Goal: Task Accomplishment & Management: Manage account settings

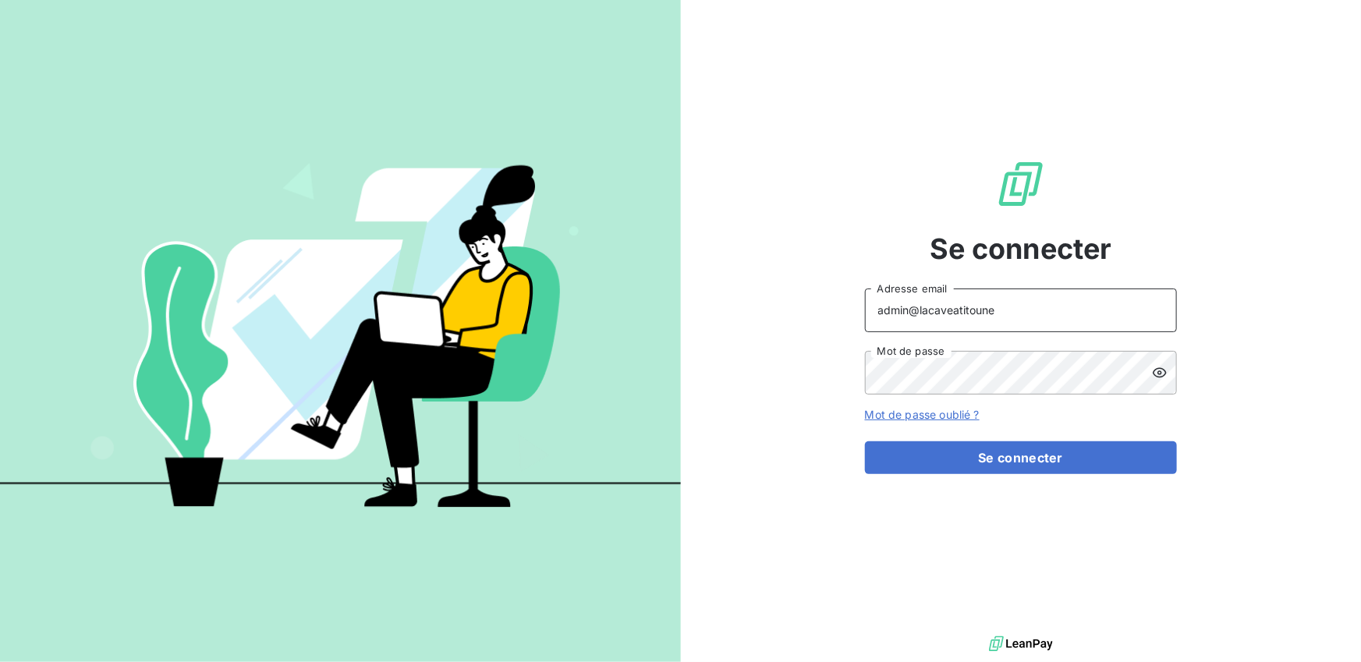
click at [1027, 310] on input "admin@lacaveatitoune" at bounding box center [1021, 311] width 312 height 44
type input "admin@aldaran"
click at [865, 442] on button "Se connecter" at bounding box center [1021, 458] width 312 height 33
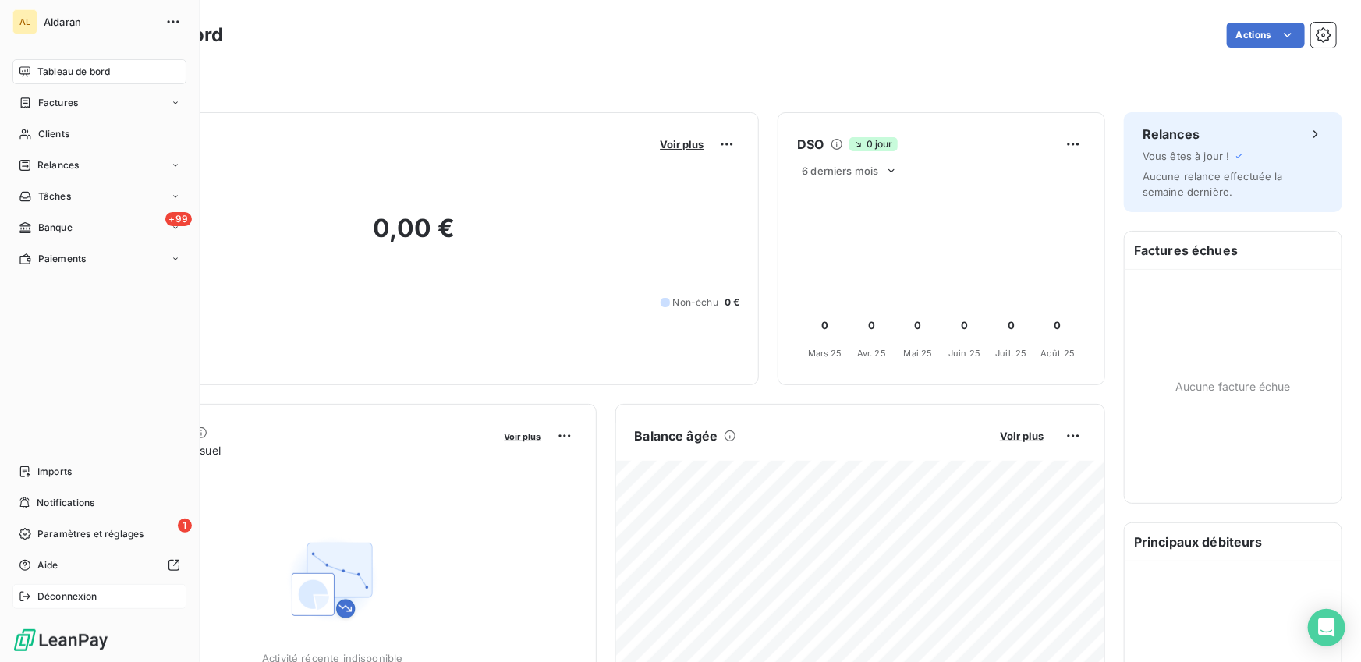
click at [16, 599] on div "Déconnexion" at bounding box center [99, 596] width 174 height 25
